Goal: Transaction & Acquisition: Purchase product/service

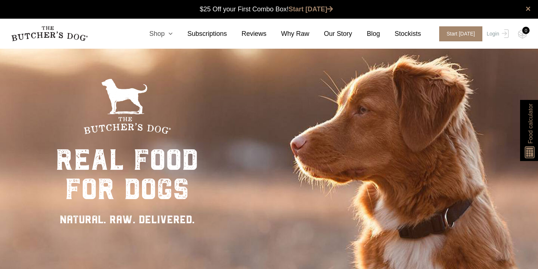
click at [173, 34] on icon at bounding box center [169, 33] width 8 height 7
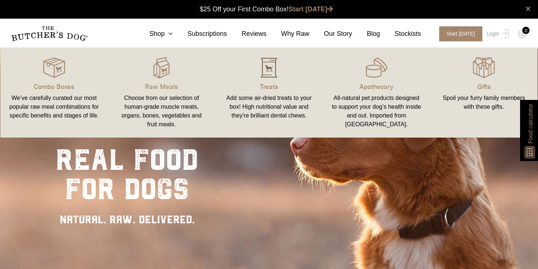
click at [261, 68] on img at bounding box center [269, 68] width 22 height 22
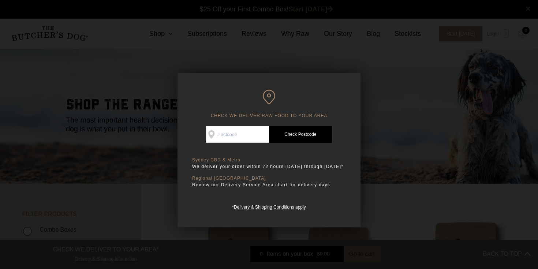
scroll to position [0, 0]
click at [379, 99] on div at bounding box center [269, 134] width 538 height 269
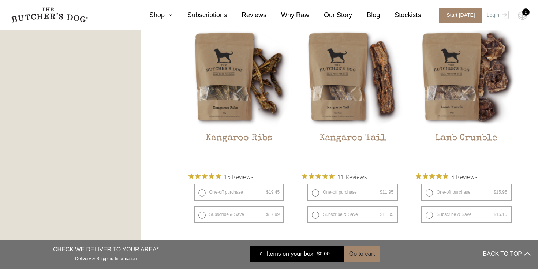
scroll to position [625, 0]
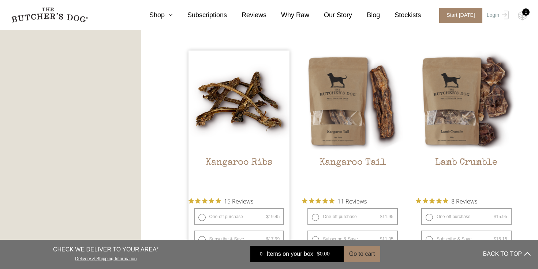
click at [232, 115] on img at bounding box center [239, 101] width 101 height 101
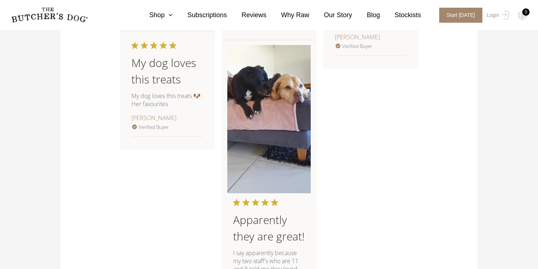
scroll to position [787, 0]
